Goal: Task Accomplishment & Management: Use online tool/utility

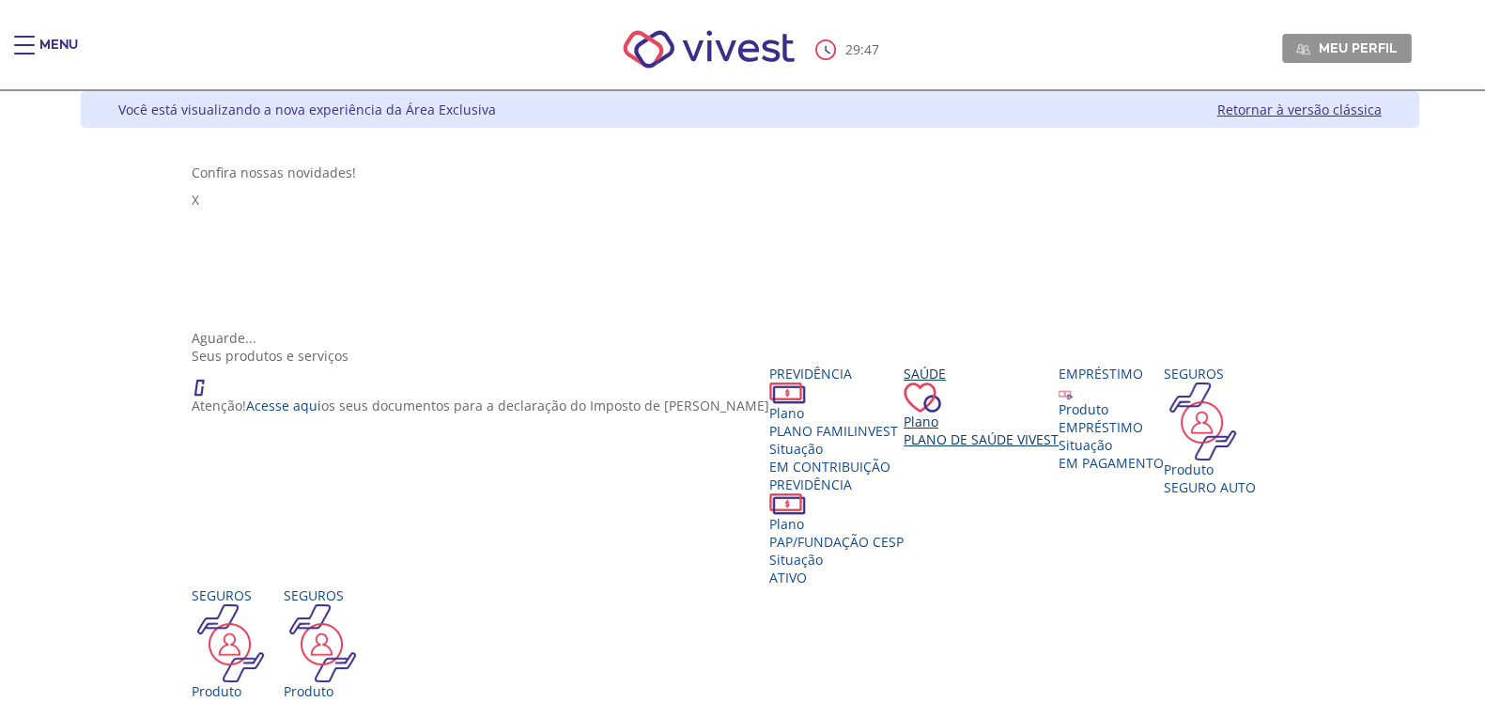
click at [1058, 430] on span "Plano de Saúde VIVEST" at bounding box center [980, 439] width 155 height 18
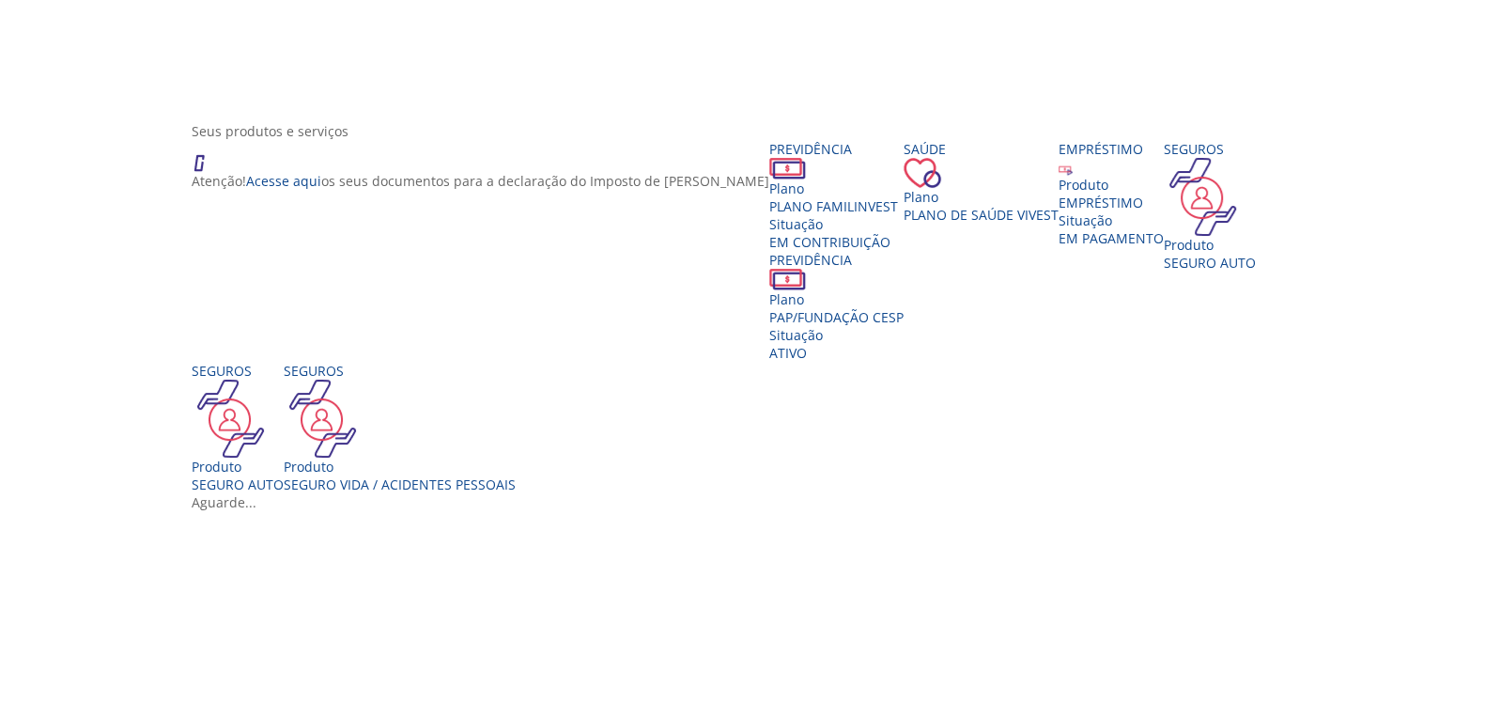
scroll to position [352, 0]
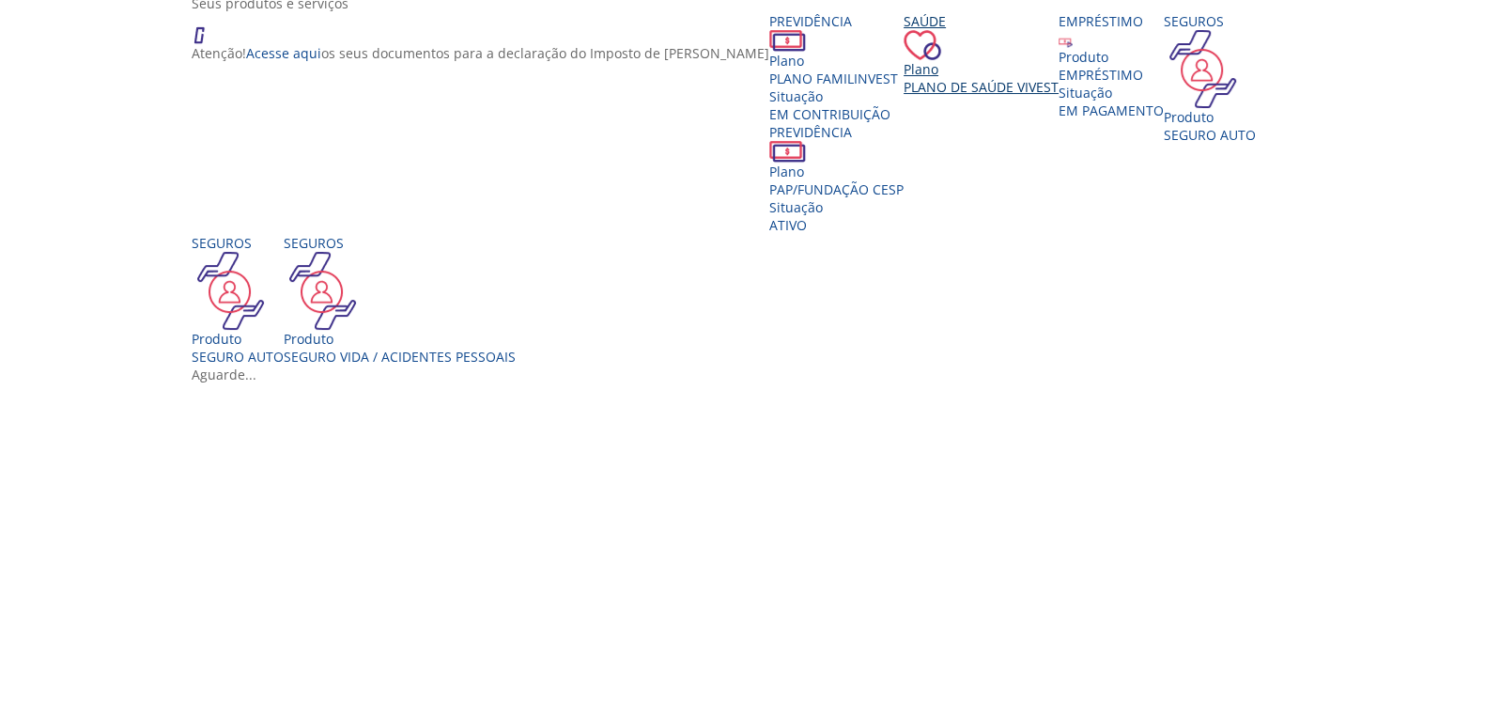
click at [1058, 96] on span "Plano de Saúde VIVEST" at bounding box center [980, 87] width 155 height 18
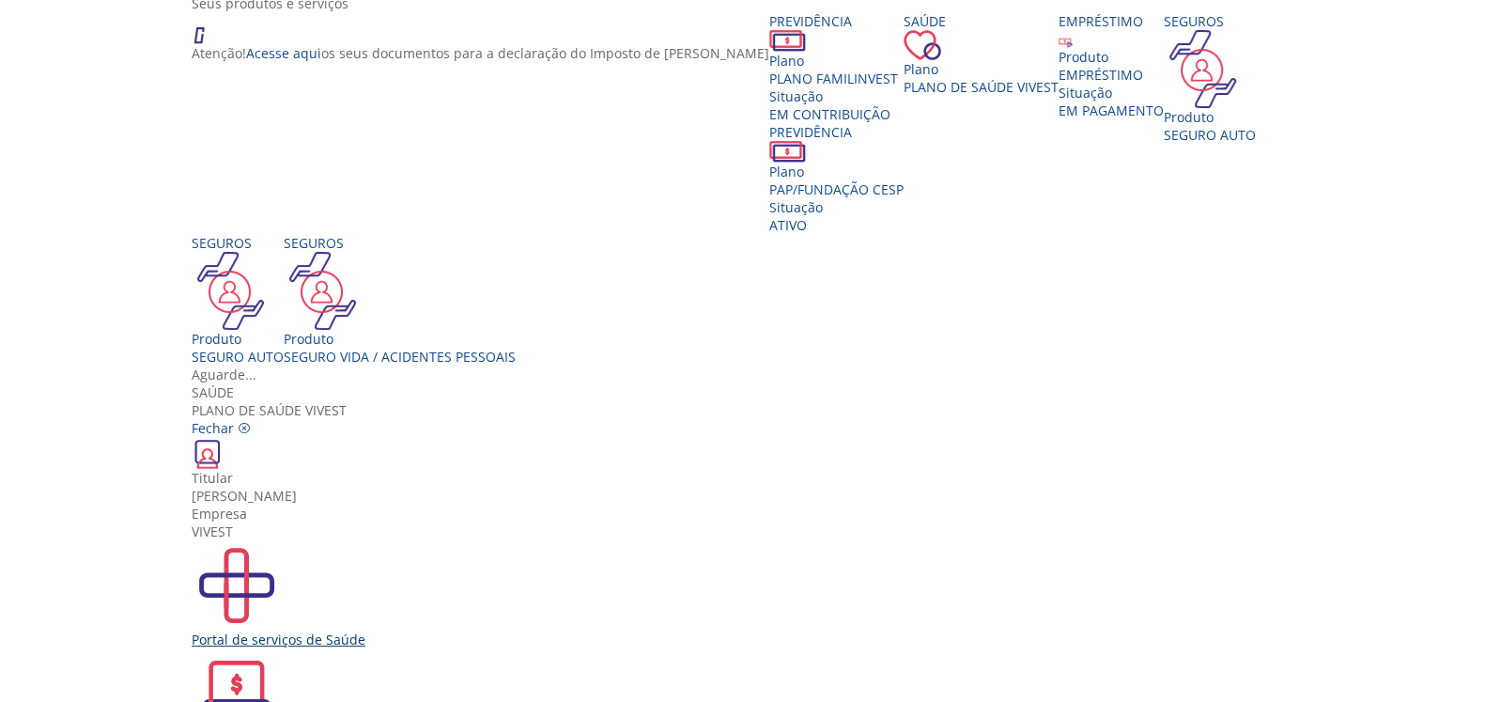
scroll to position [33, 0]
click at [460, 540] on div "Portal de serviços de Saúde" at bounding box center [750, 594] width 1116 height 108
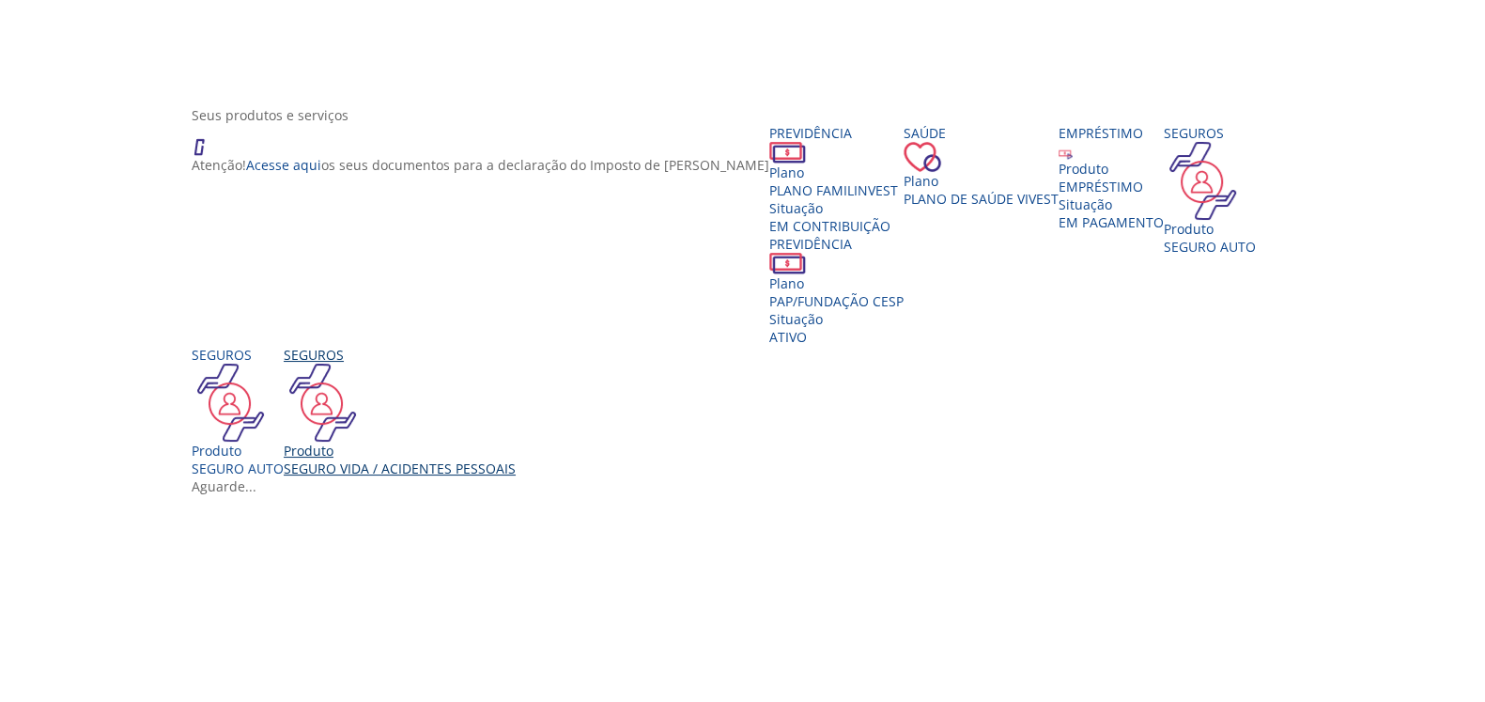
scroll to position [469, 0]
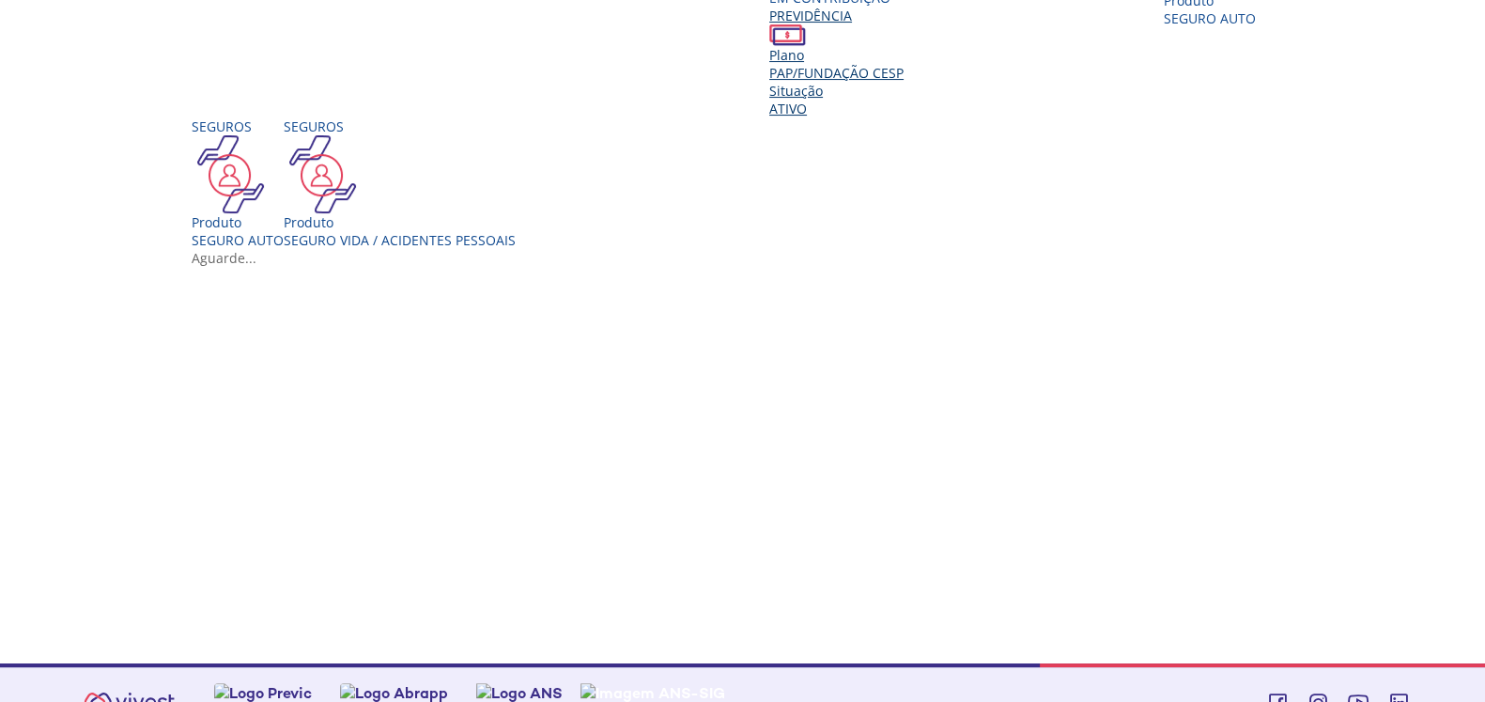
click at [795, 76] on span "PAP/FUNDAÇÃO CESP" at bounding box center [836, 73] width 134 height 18
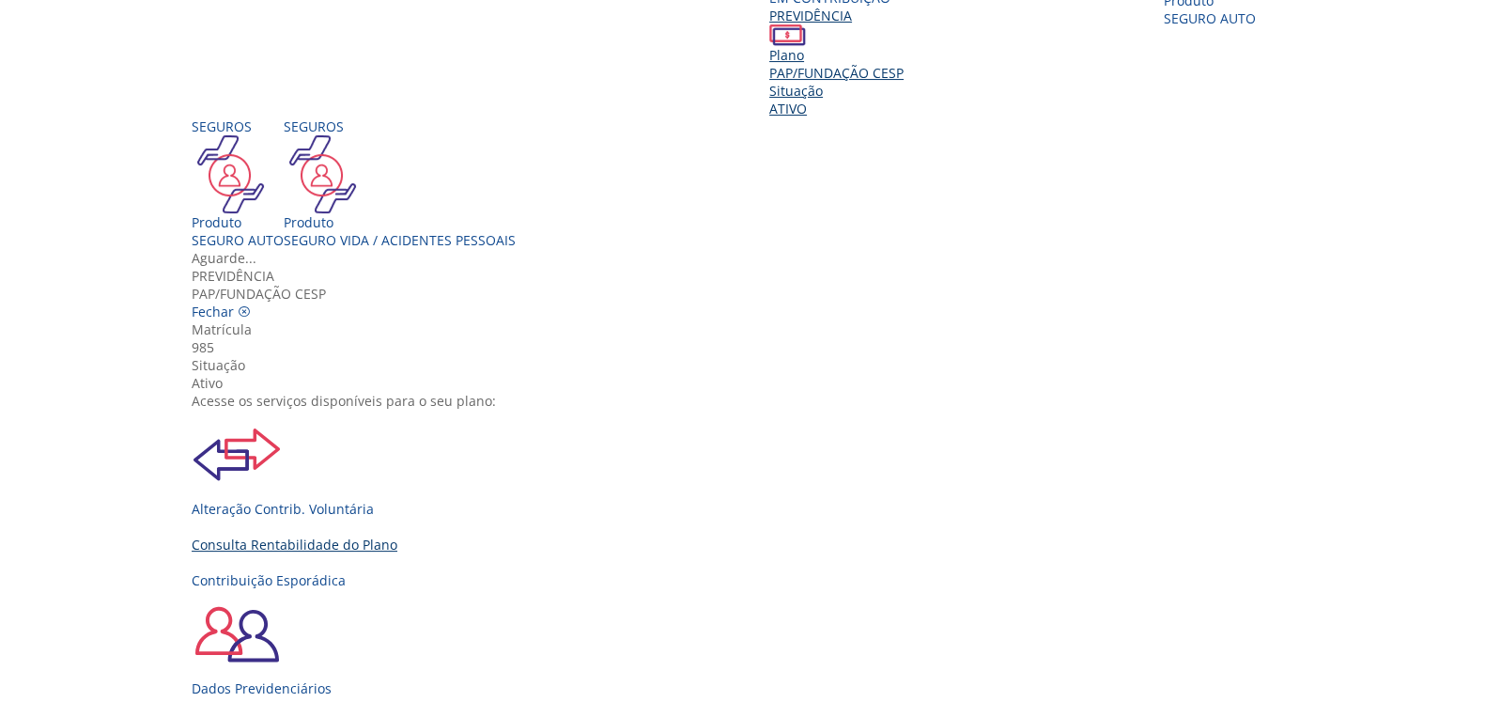
scroll to position [207, 0]
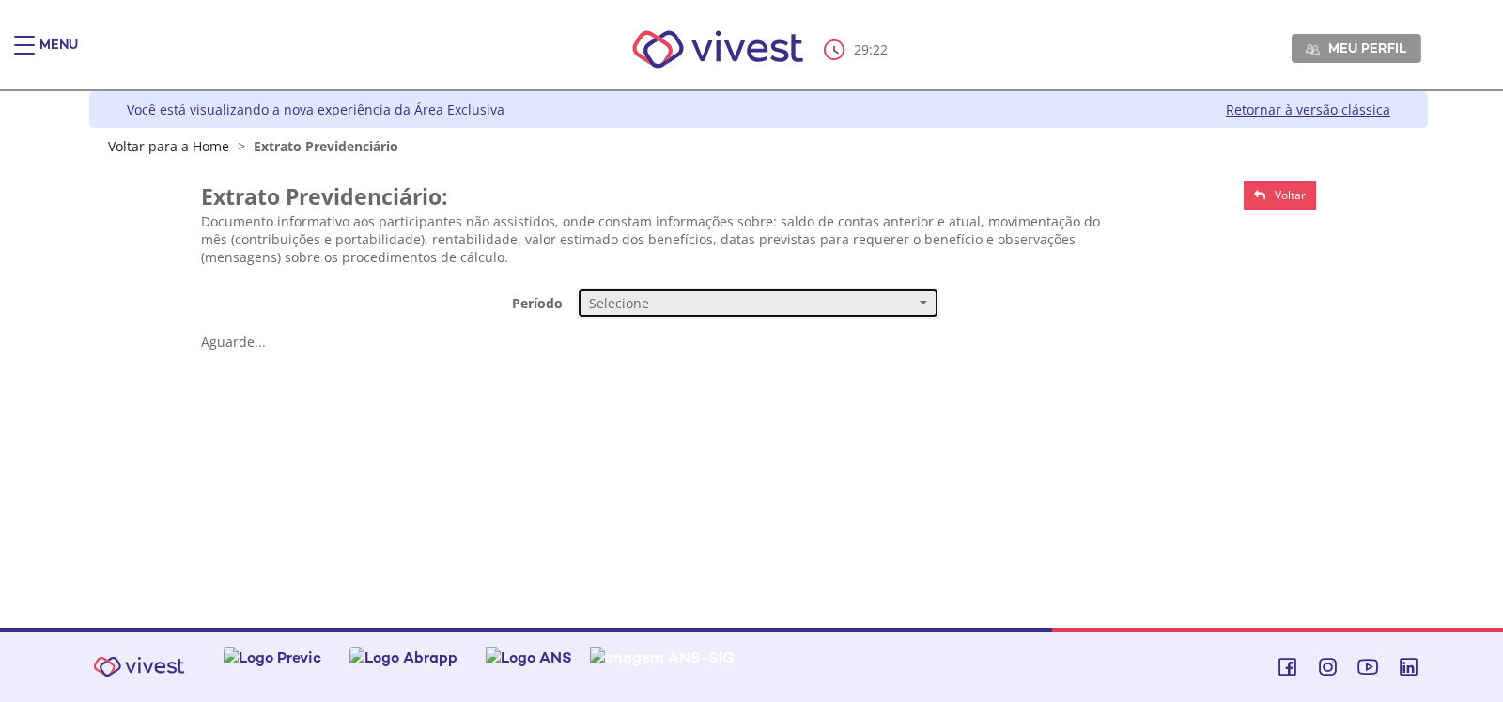
click at [611, 305] on span "Selecione" at bounding box center [752, 303] width 326 height 19
click at [596, 339] on span "Mensal" at bounding box center [611, 339] width 39 height 14
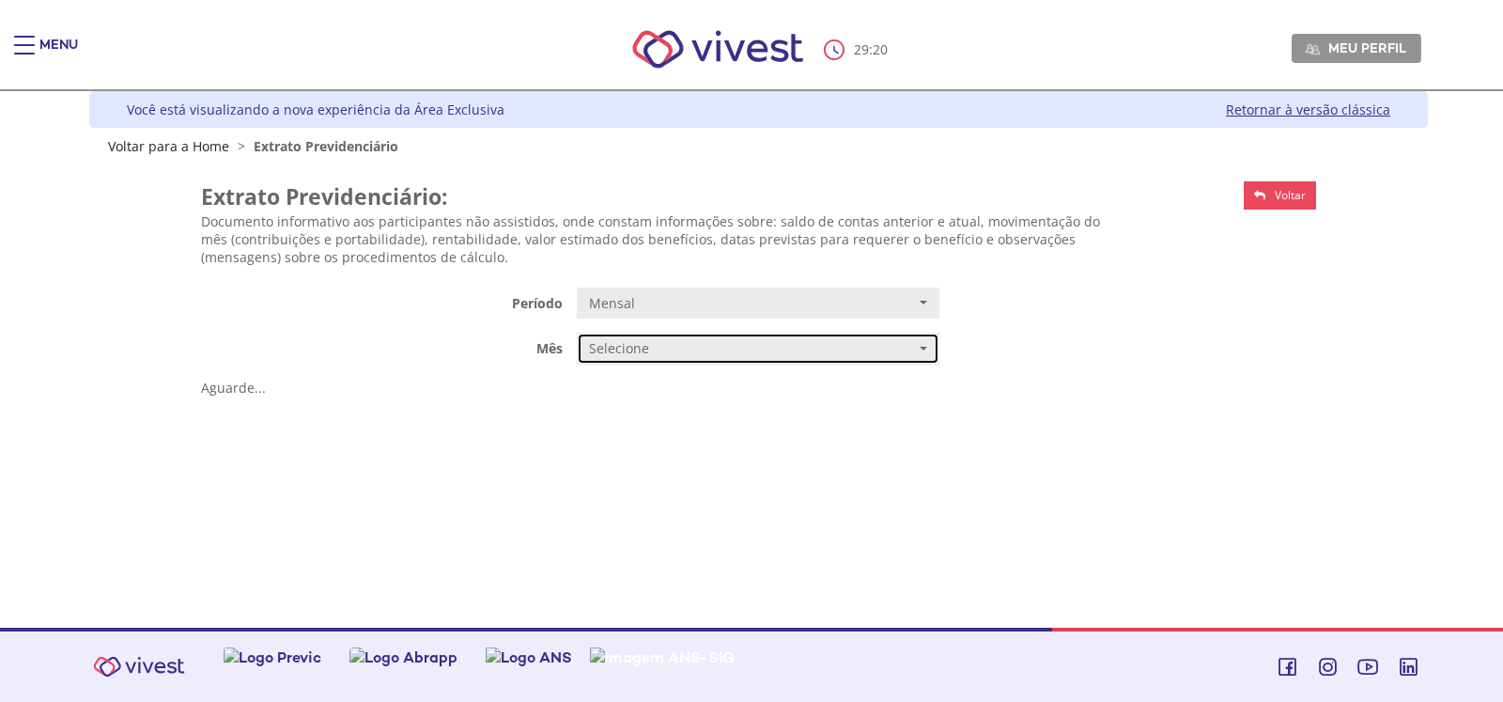
click at [596, 339] on span "Selecione" at bounding box center [752, 348] width 326 height 19
click at [594, 385] on span "JUNHO/2025" at bounding box center [625, 385] width 67 height 14
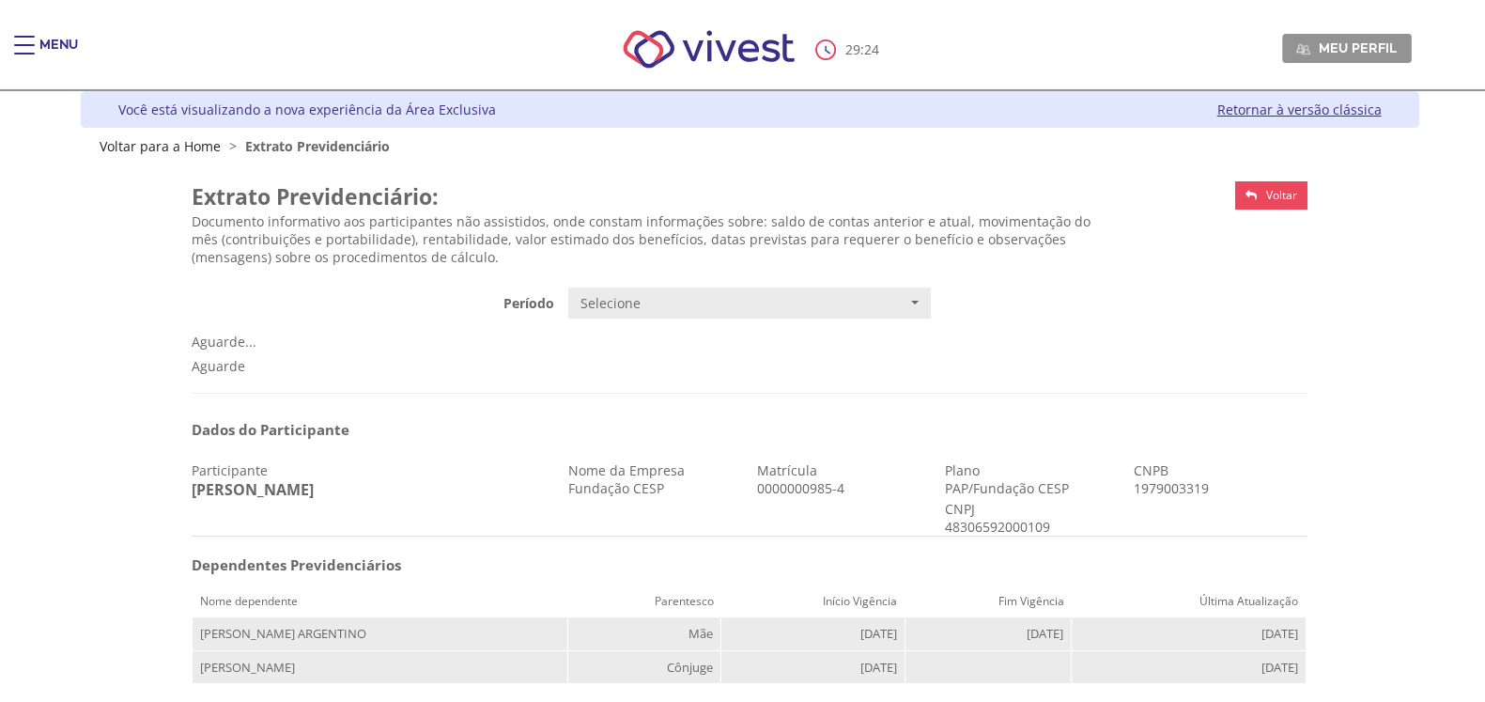
click at [23, 47] on div "Main header" at bounding box center [24, 55] width 21 height 38
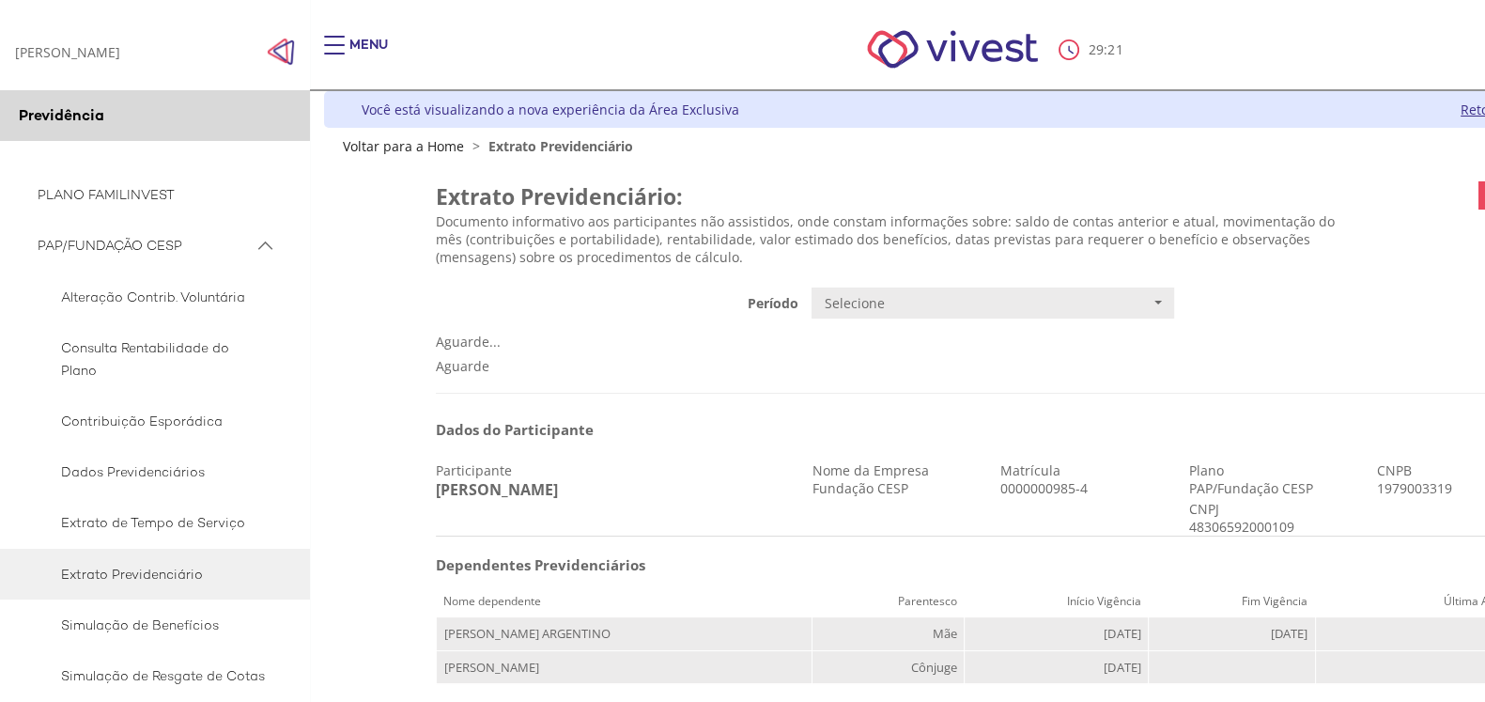
click at [82, 247] on span "PAP/FUNDAÇÃO CESP" at bounding box center [146, 245] width 216 height 23
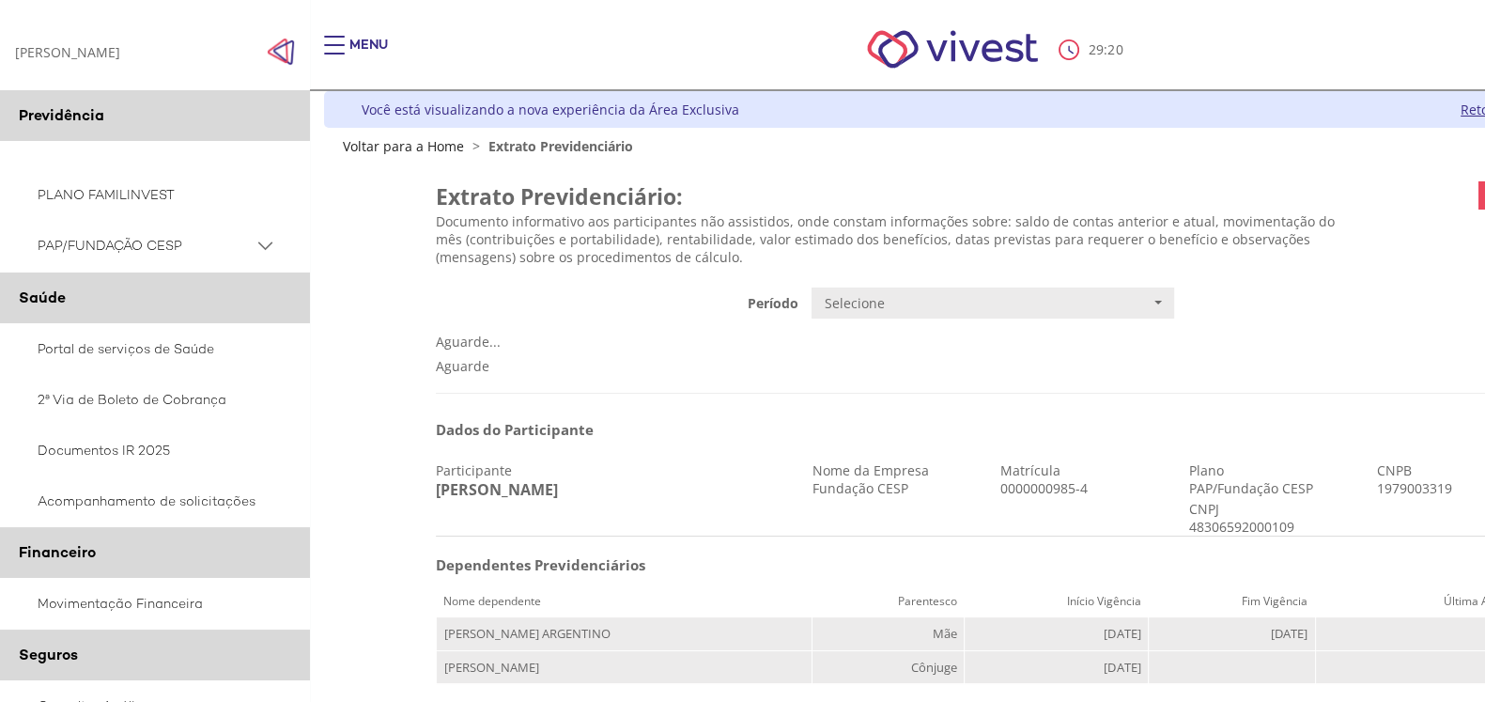
click at [82, 247] on span "PAP/FUNDAÇÃO CESP" at bounding box center [146, 245] width 216 height 23
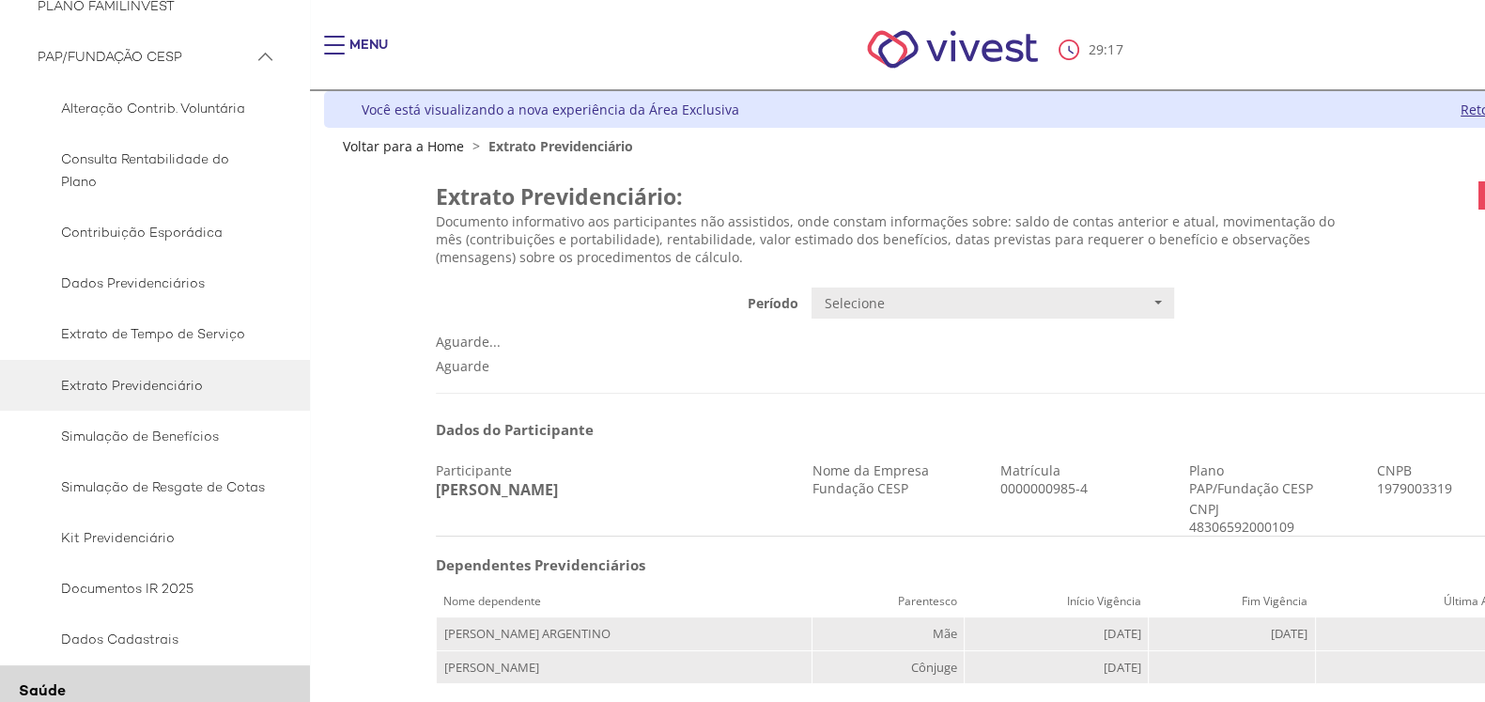
scroll to position [234, 0]
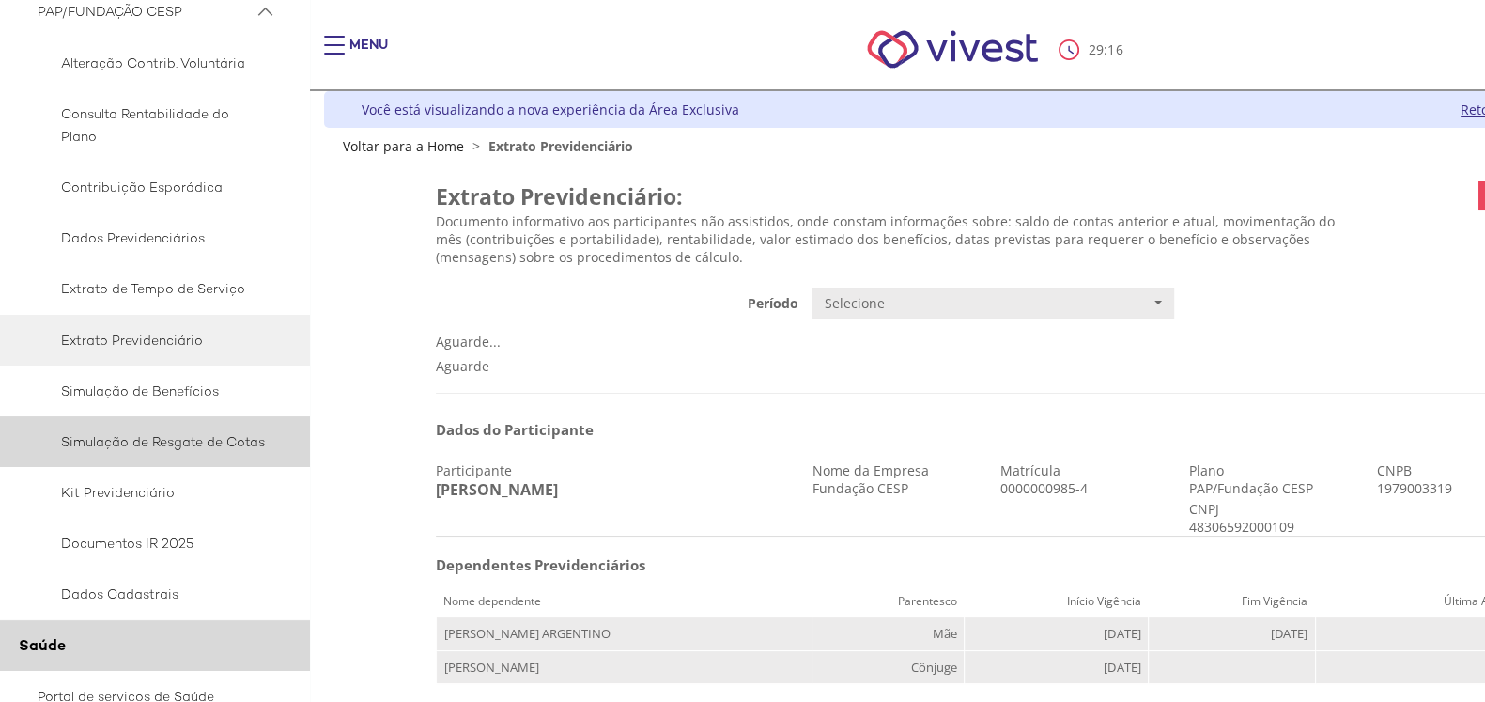
click at [177, 436] on span "Simulação de Resgate de Cotas" at bounding box center [152, 441] width 228 height 23
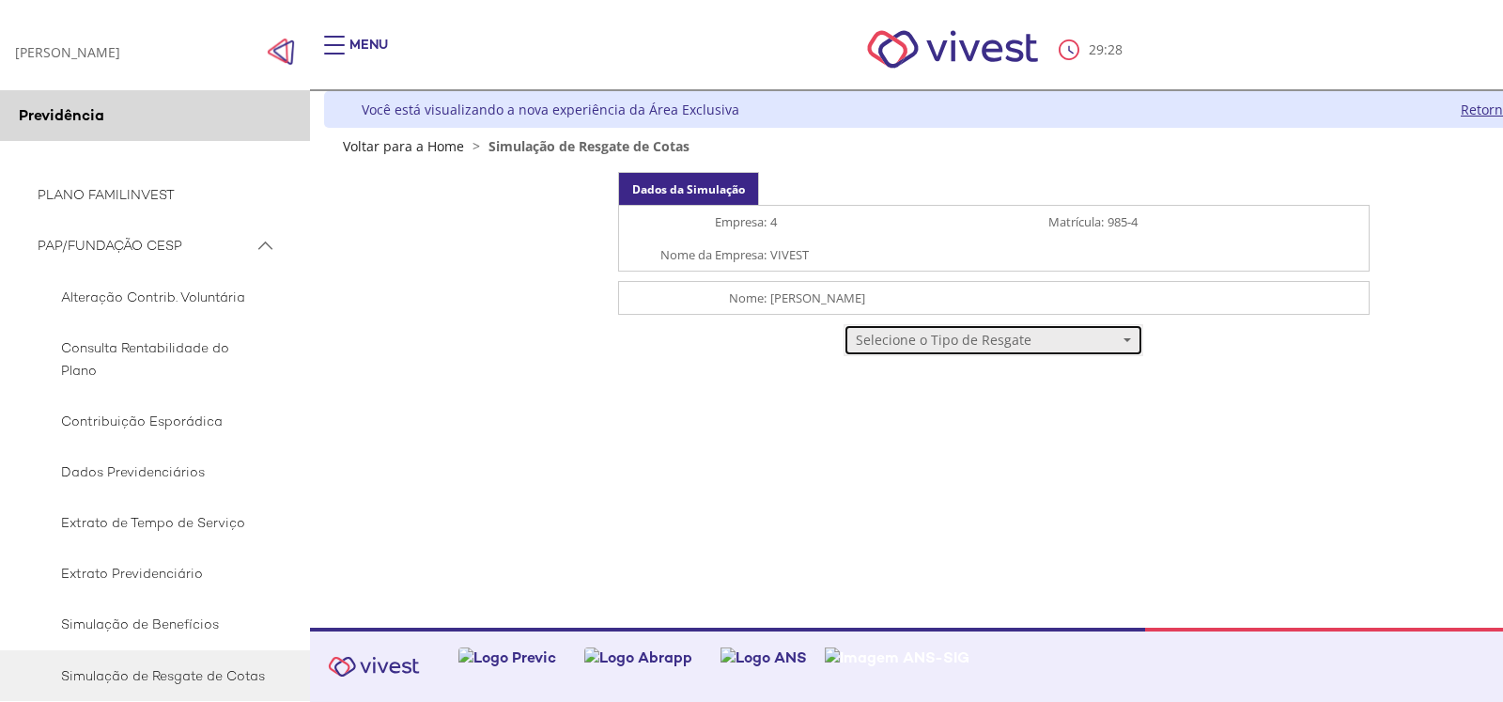
click at [1012, 337] on span "Selecione o Tipo de Resgate" at bounding box center [987, 340] width 262 height 19
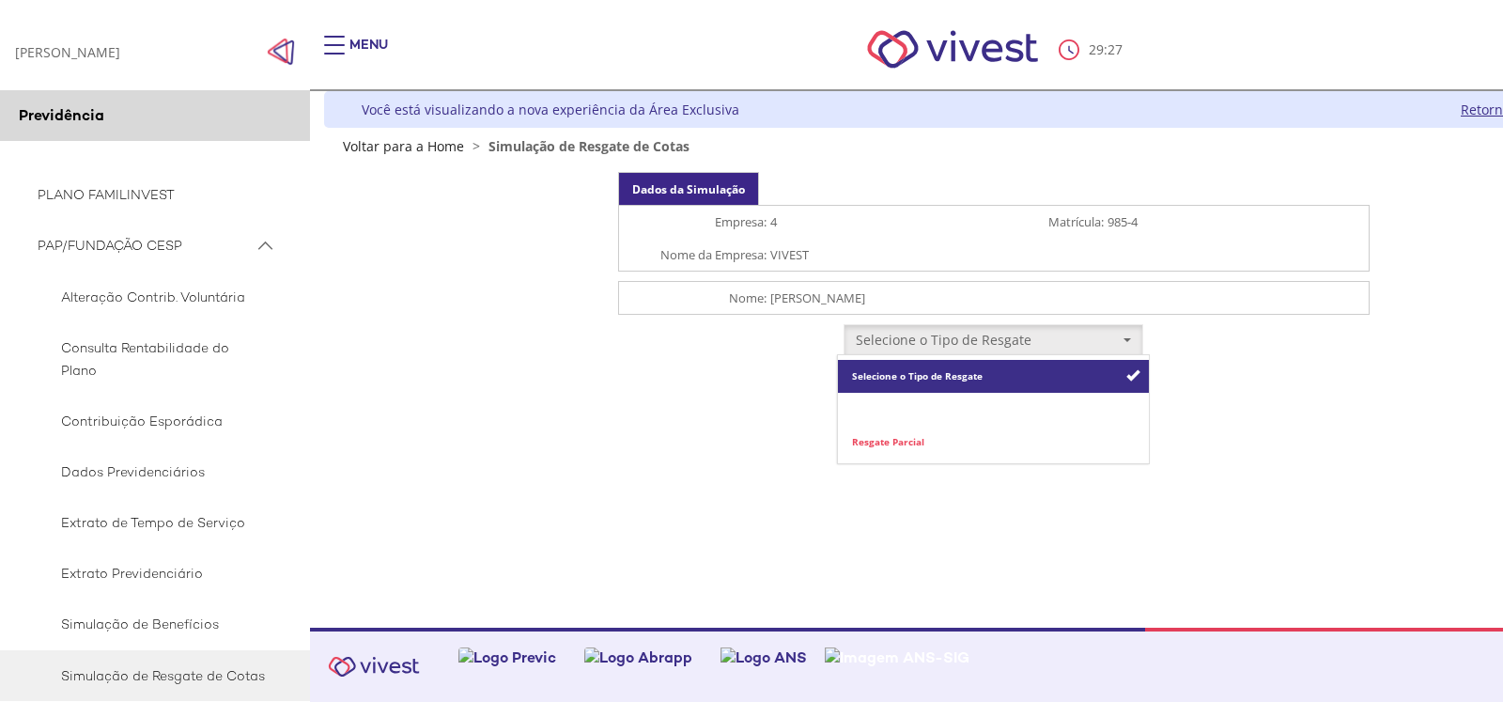
click at [977, 411] on link "Resgate Total" at bounding box center [993, 409] width 311 height 33
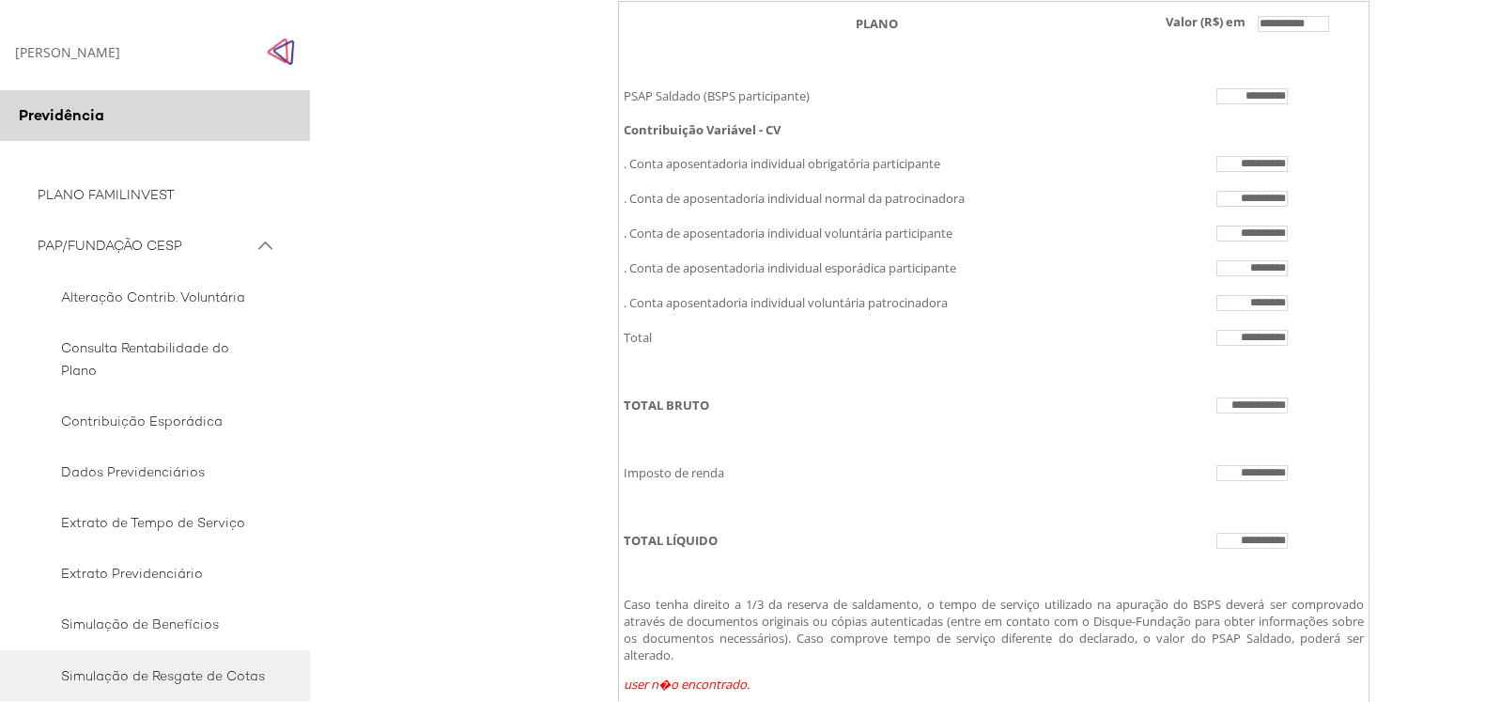
scroll to position [361, 0]
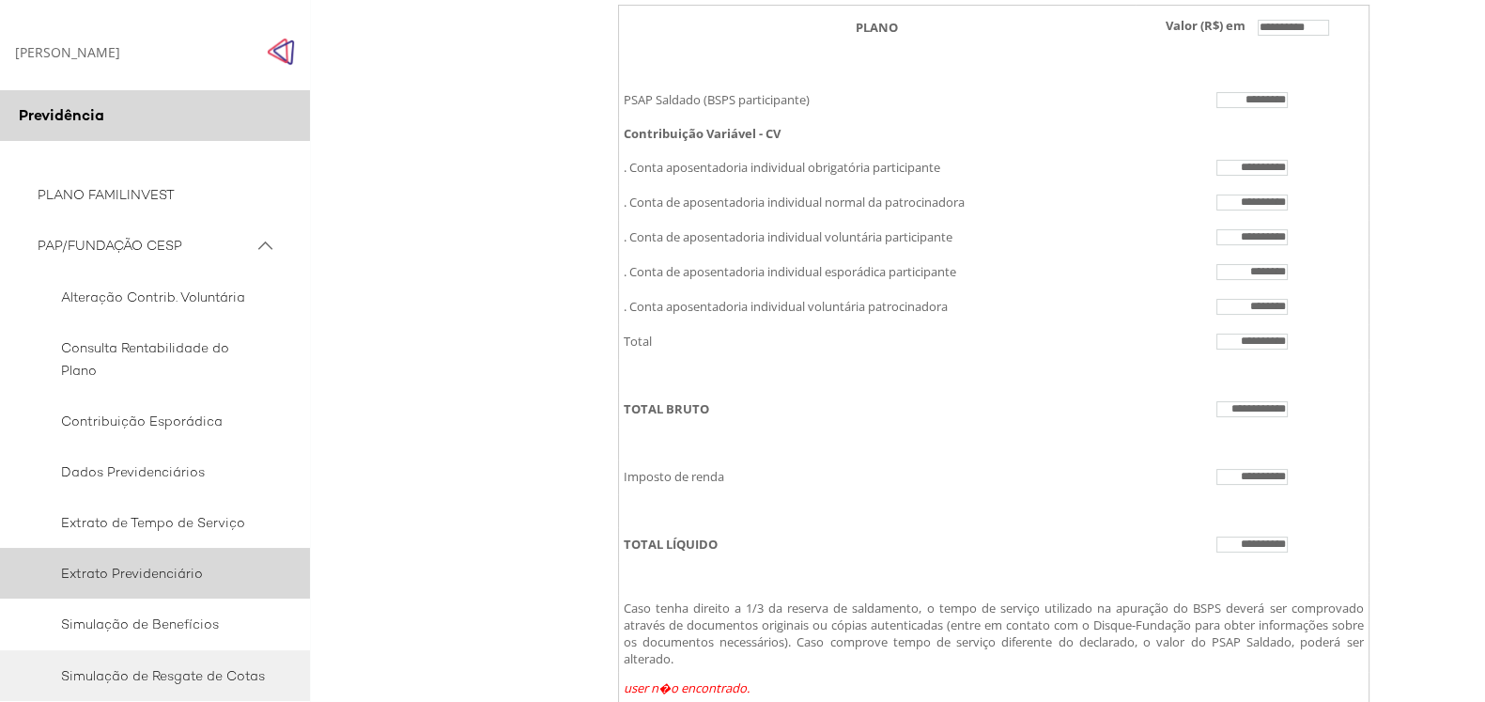
click at [97, 567] on span "Extrato Previdenciário" at bounding box center [152, 573] width 228 height 23
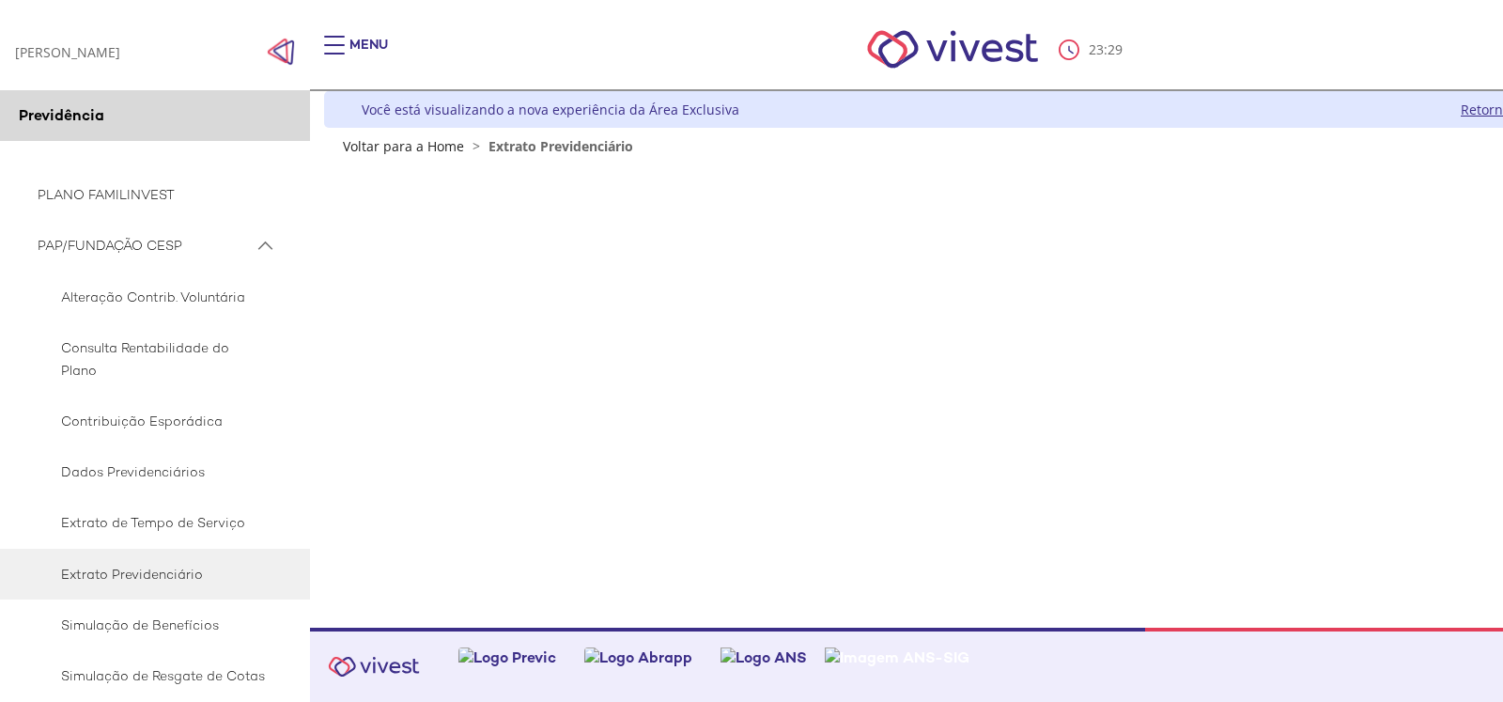
click at [281, 44] on img "Click to close side navigation." at bounding box center [281, 52] width 28 height 28
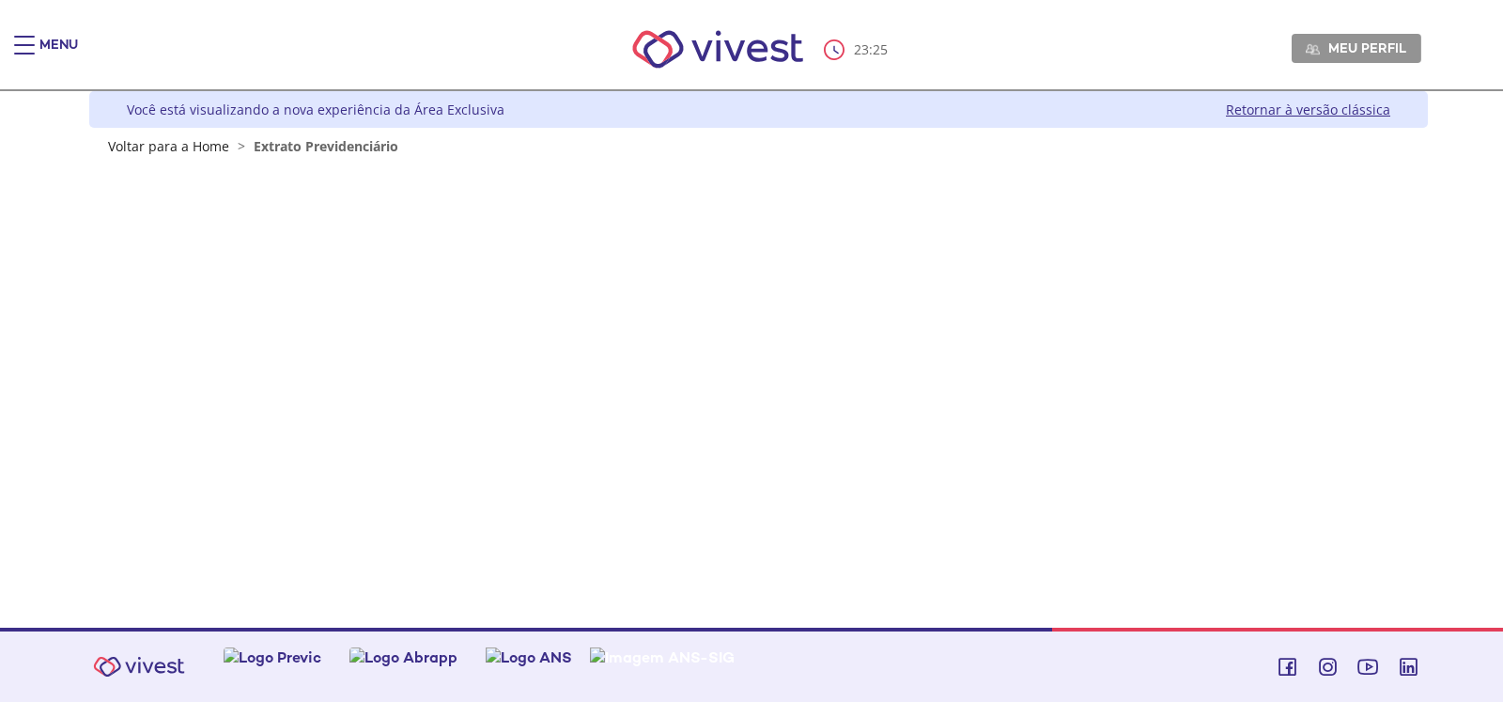
click at [320, 147] on span "Extrato Previdenciário" at bounding box center [326, 146] width 145 height 18
click at [48, 35] on nav "29 : 40 Meu perfil Alterar Senha Sair" at bounding box center [751, 50] width 1503 height 82
click at [36, 42] on div "Menu" at bounding box center [33, 55] width 38 height 38
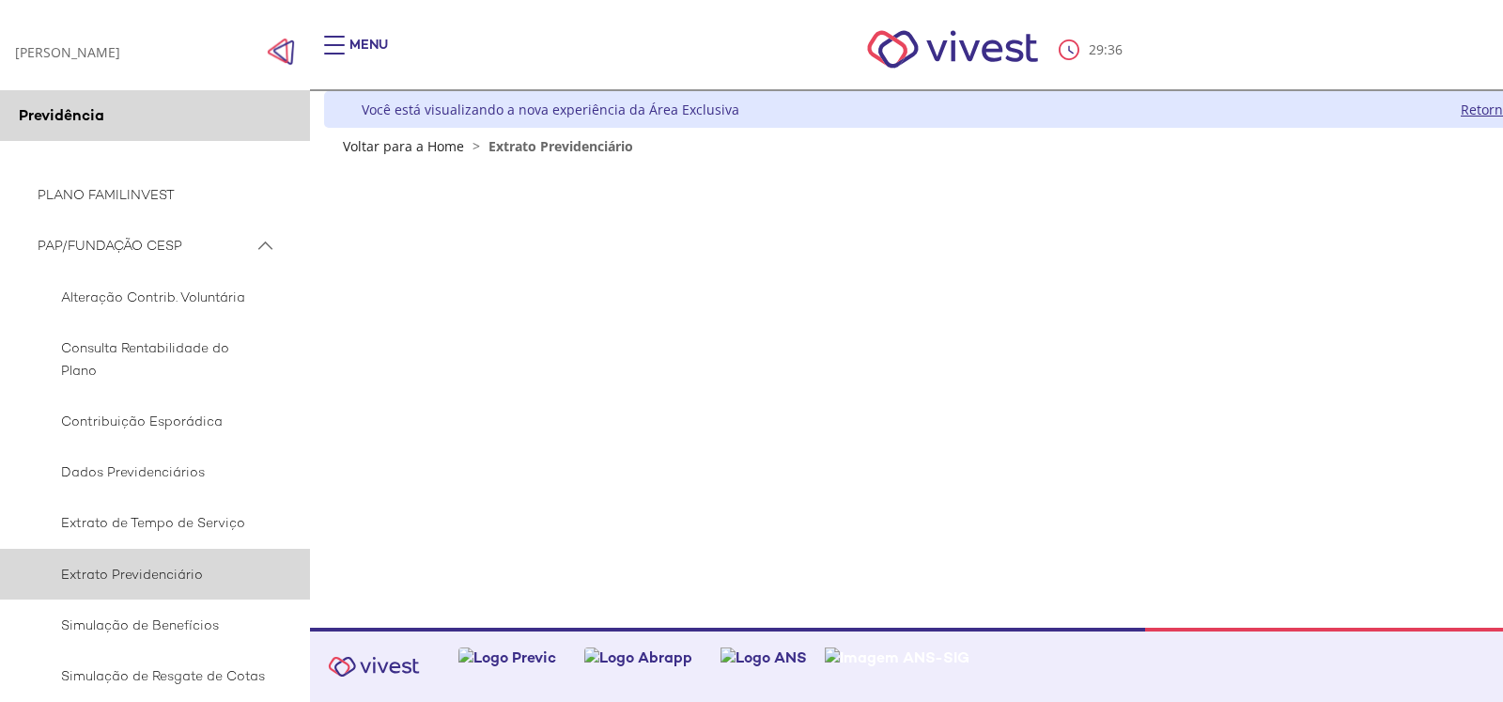
click at [114, 569] on span "Extrato Previdenciário" at bounding box center [152, 574] width 228 height 23
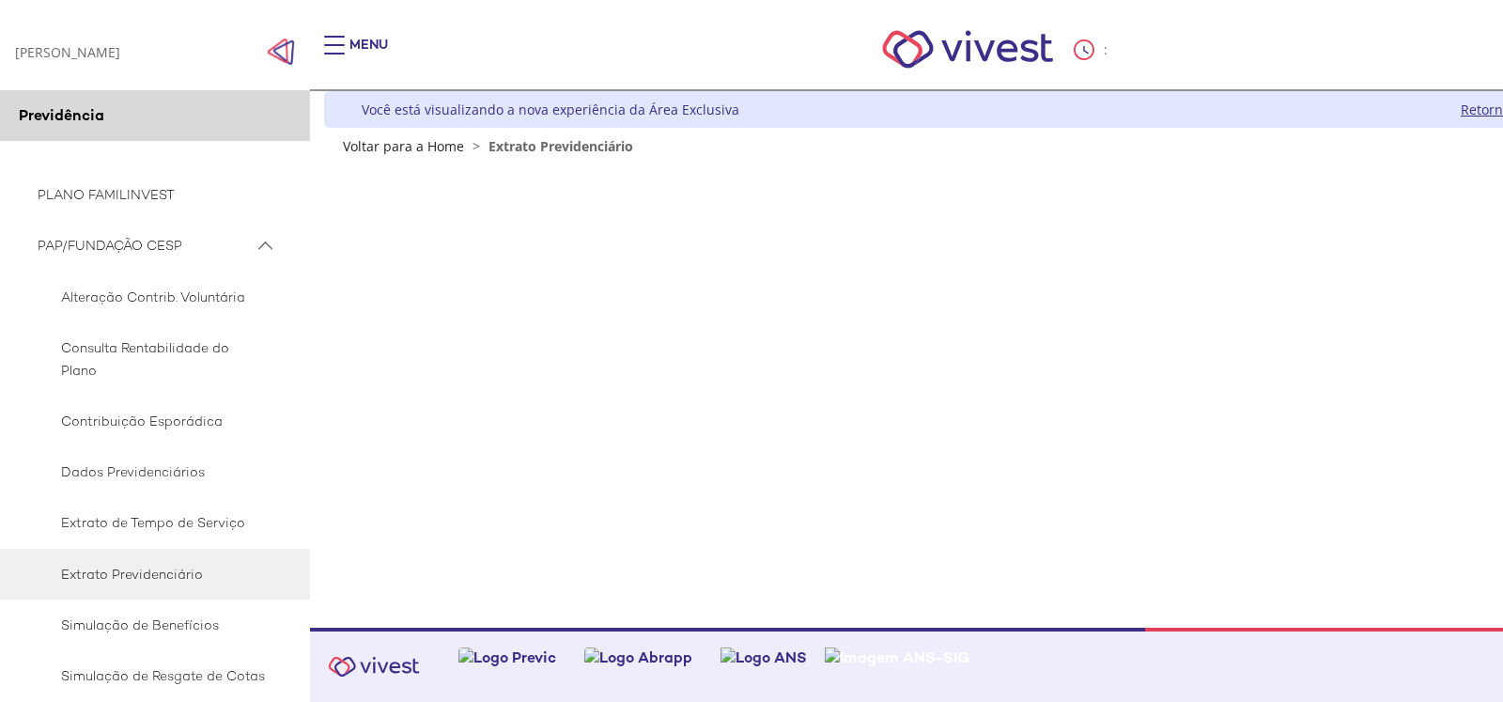
click at [114, 569] on span "Extrato Previdenciário" at bounding box center [152, 574] width 228 height 23
click at [504, 147] on span "Extrato Previdenciário" at bounding box center [560, 146] width 145 height 18
click at [440, 146] on link "Voltar para a Home" at bounding box center [403, 146] width 121 height 18
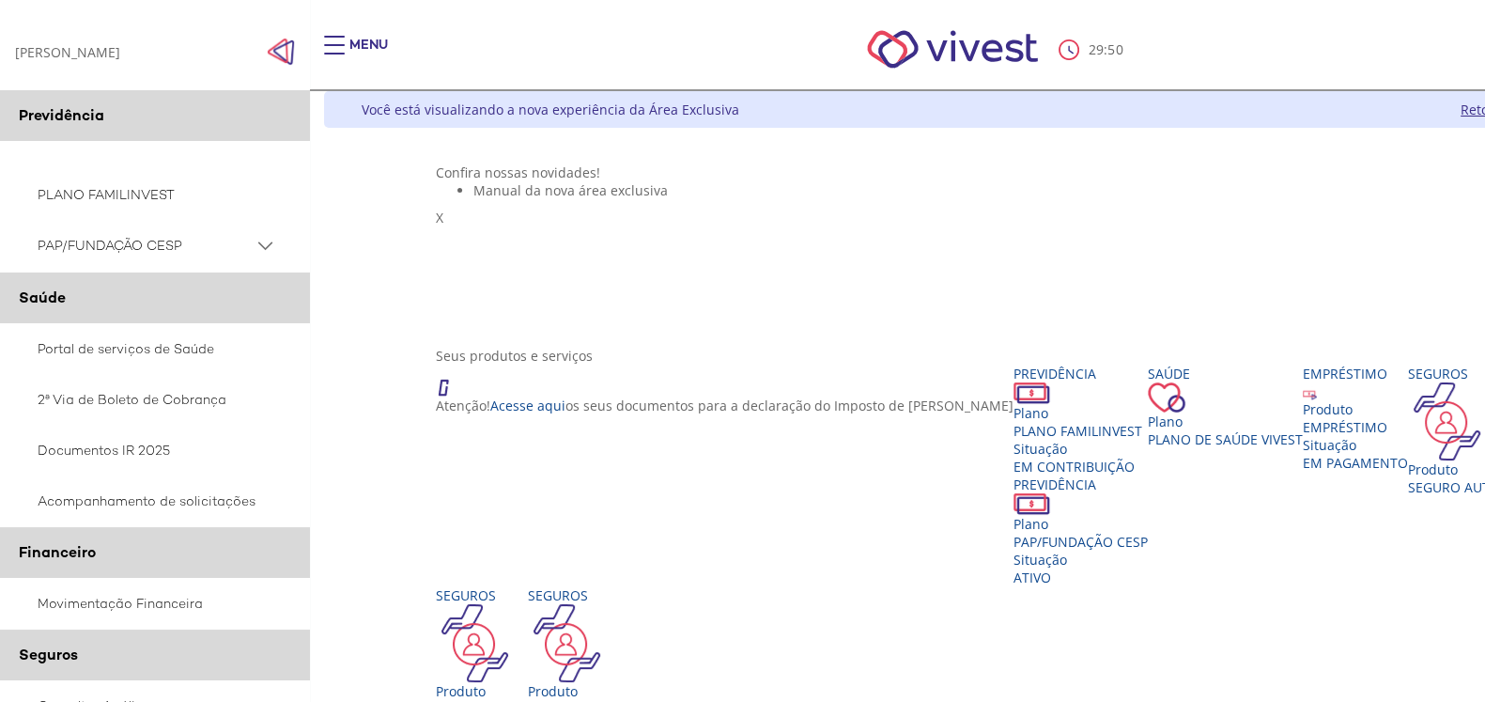
click at [276, 51] on img "Click to close side navigation." at bounding box center [281, 52] width 28 height 28
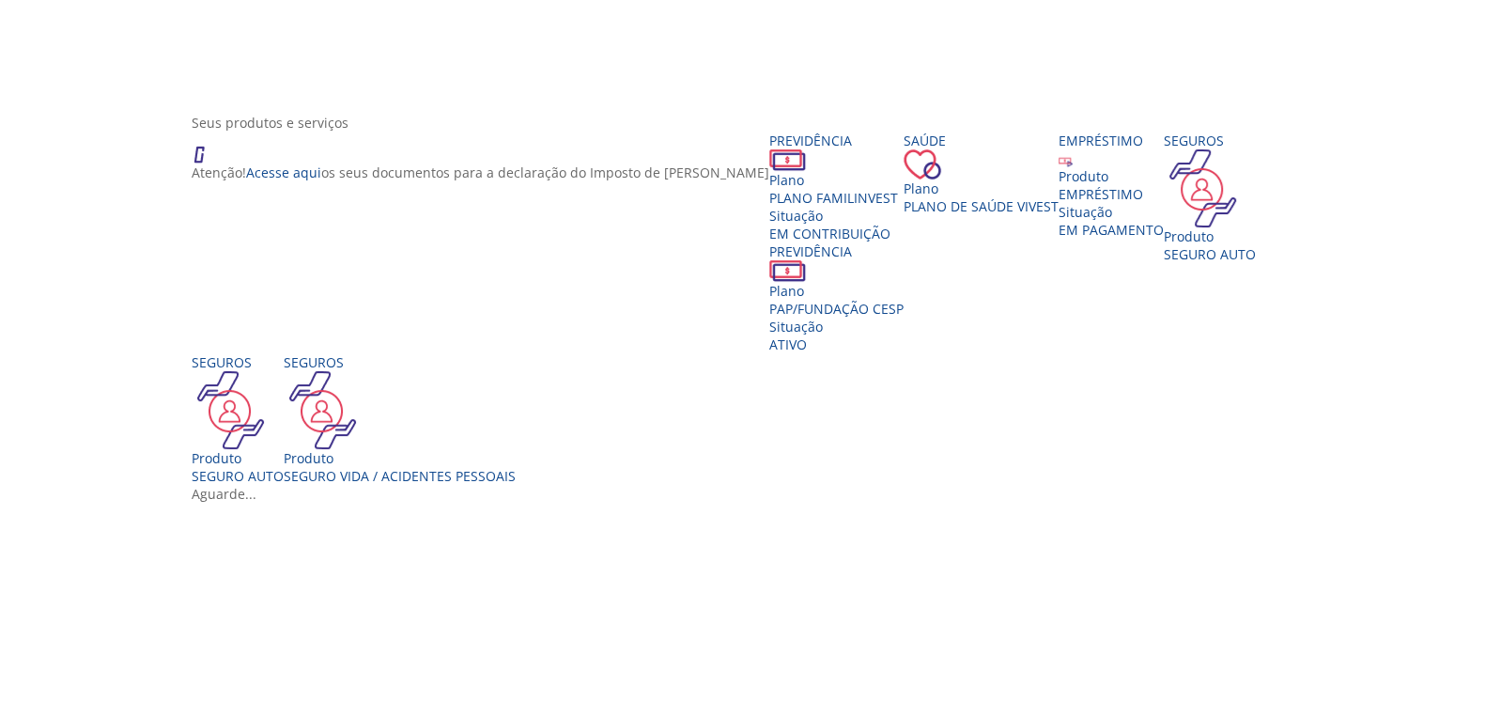
scroll to position [234, 0]
click at [830, 326] on div "Situação" at bounding box center [836, 326] width 134 height 18
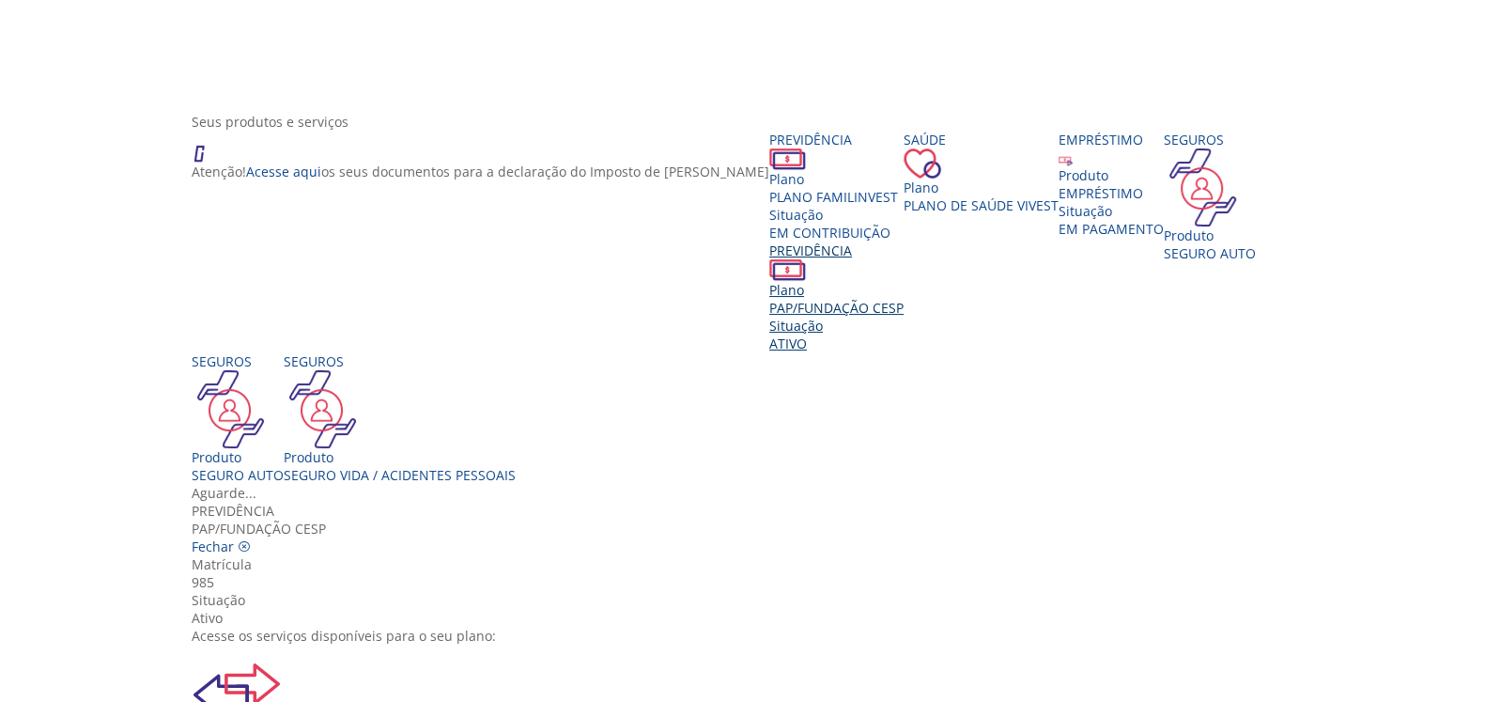
scroll to position [116, 0]
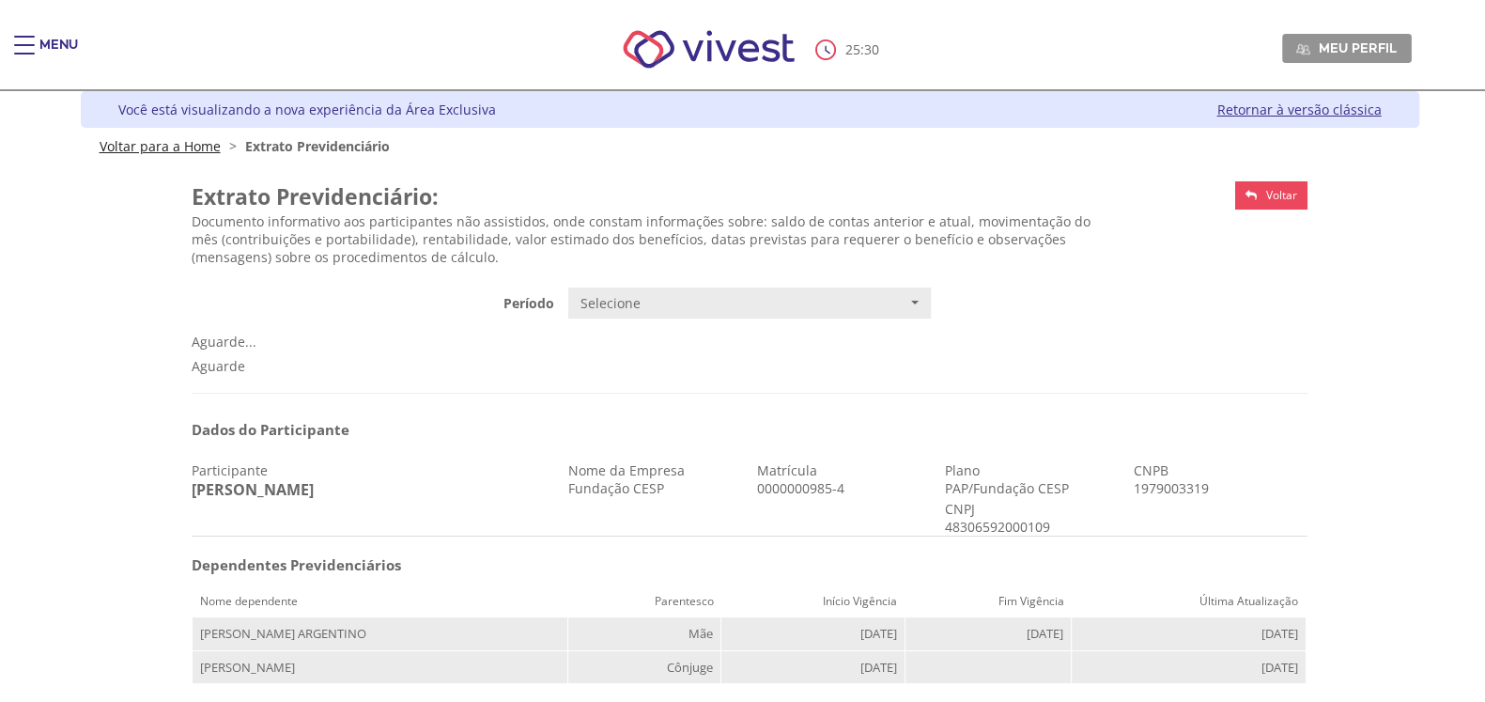
click at [157, 143] on link "Voltar para a Home" at bounding box center [160, 146] width 121 height 18
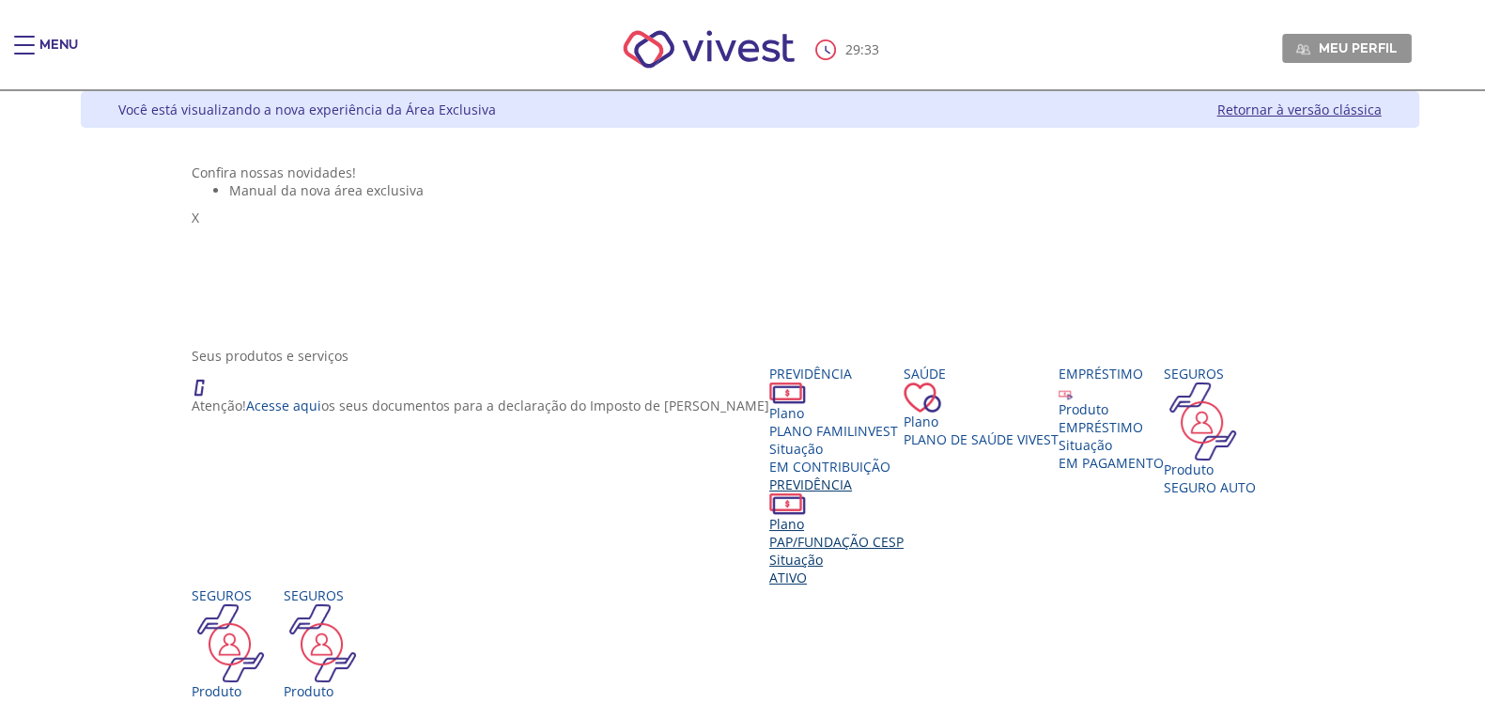
click at [797, 550] on span "PAP/FUNDAÇÃO CESP" at bounding box center [836, 542] width 134 height 18
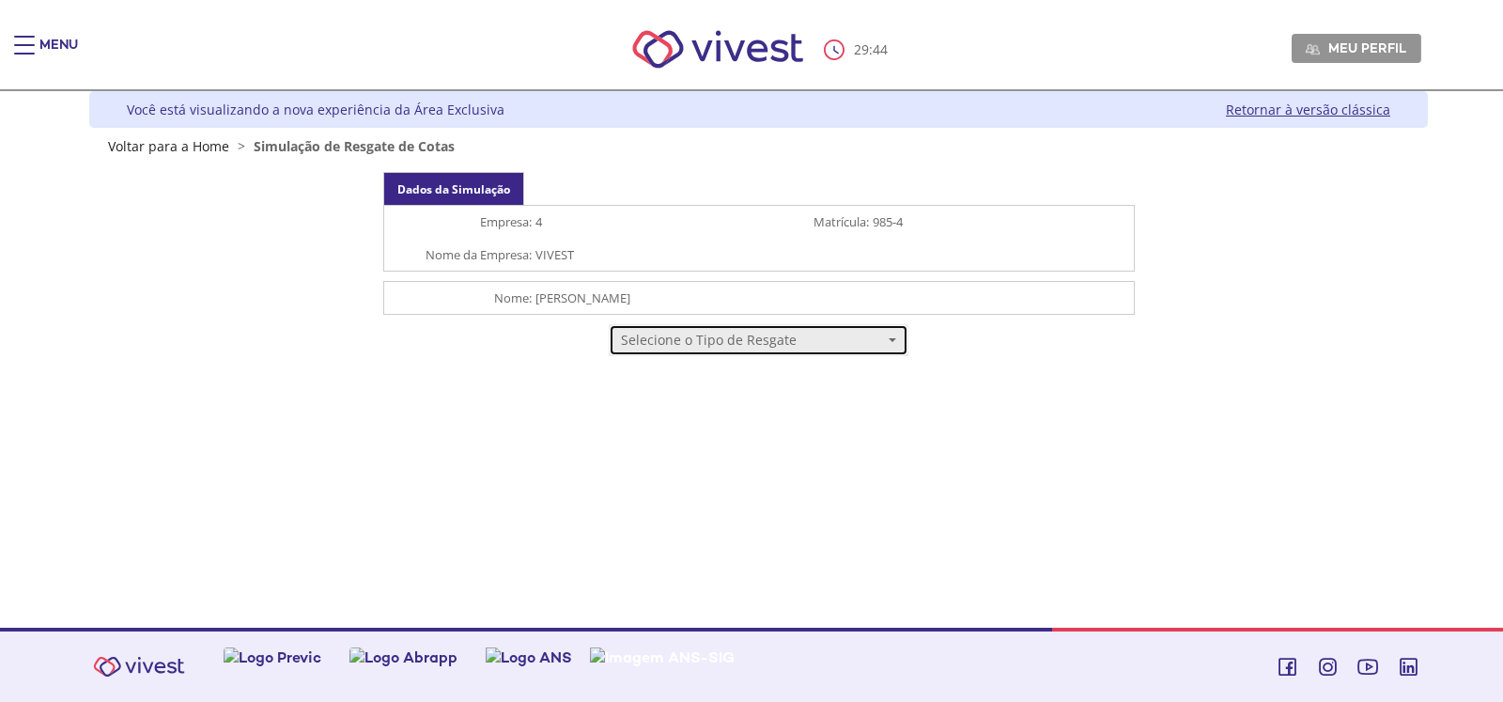
click at [774, 339] on span "Selecione o Tipo de Resgate" at bounding box center [752, 340] width 262 height 19
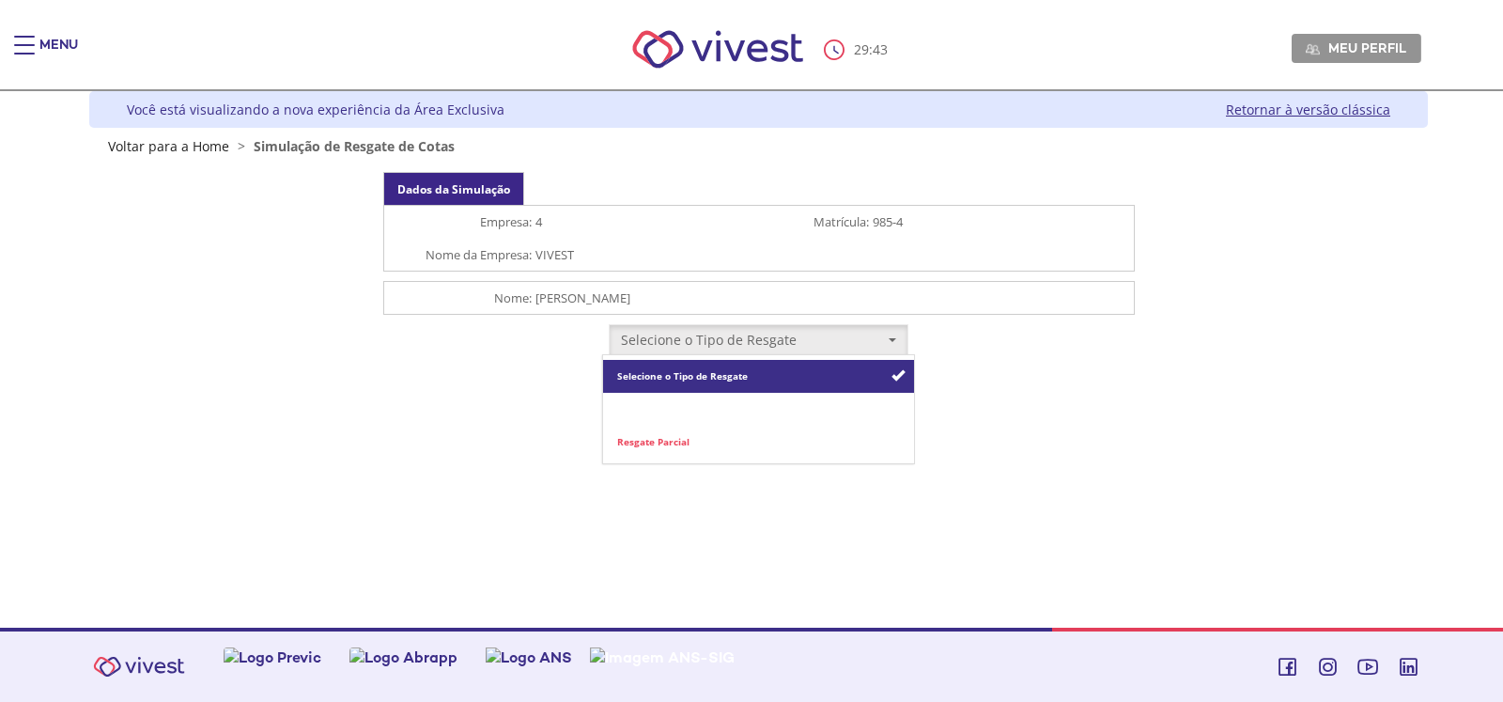
click at [713, 410] on link "Resgate Total" at bounding box center [758, 409] width 311 height 33
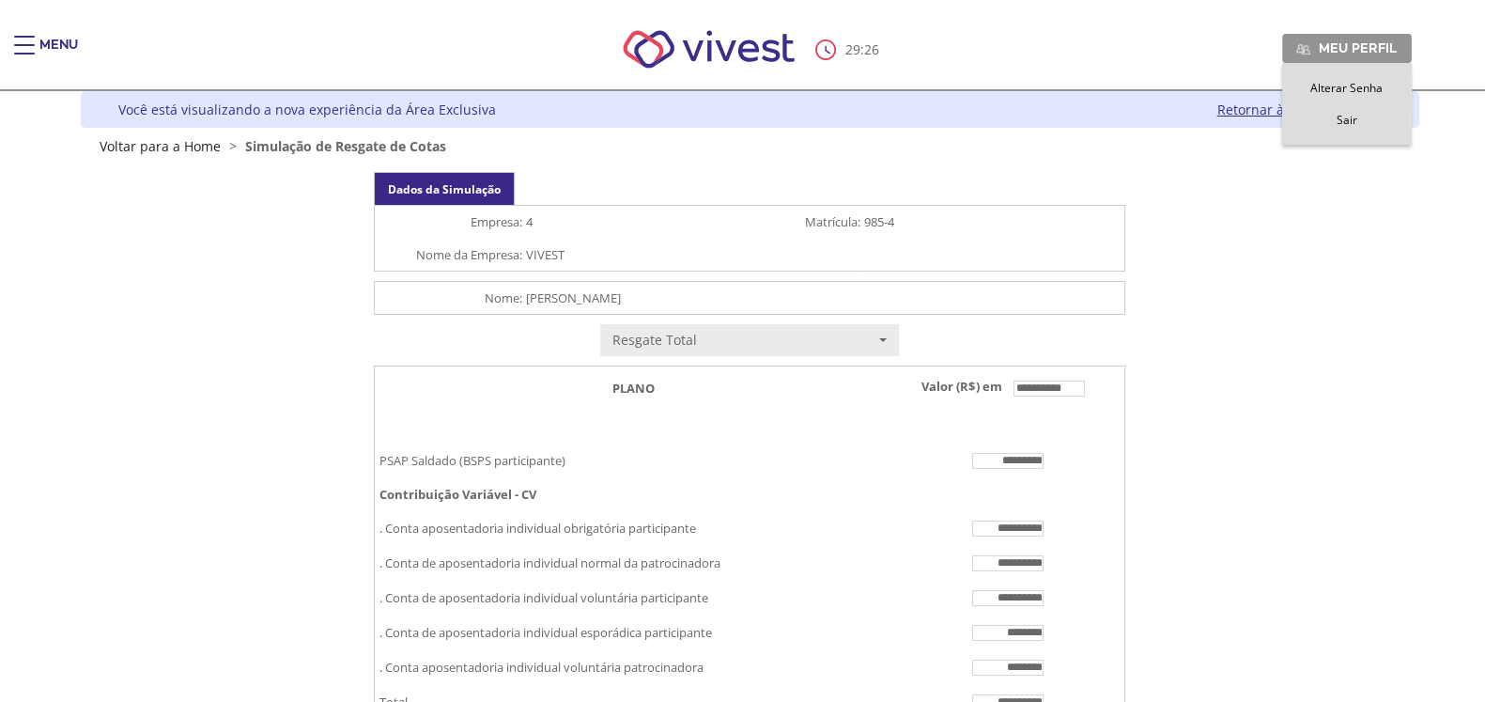
click at [1347, 115] on span "Sair" at bounding box center [1346, 120] width 21 height 16
